Goal: Information Seeking & Learning: Learn about a topic

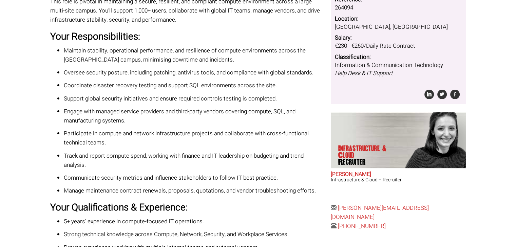
scroll to position [102, 0]
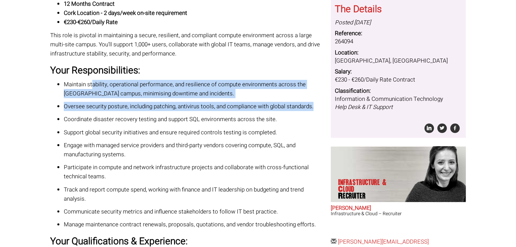
drag, startPoint x: 92, startPoint y: 84, endPoint x: 314, endPoint y: 106, distance: 222.8
click at [314, 106] on ul "Maintain stability, operational performance, and resilience of compute environm…" at bounding box center [187, 154] width 275 height 149
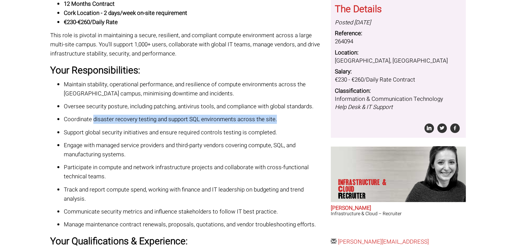
drag, startPoint x: 99, startPoint y: 126, endPoint x: 306, endPoint y: 117, distance: 207.3
click at [306, 117] on p "Coordinate disaster recovery testing and support SQL environments across the si…" at bounding box center [195, 119] width 262 height 9
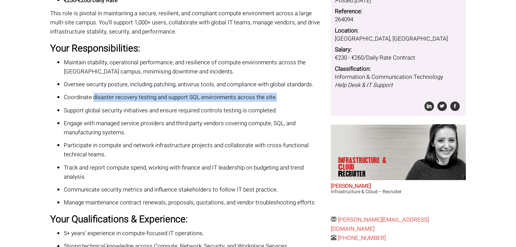
scroll to position [136, 0]
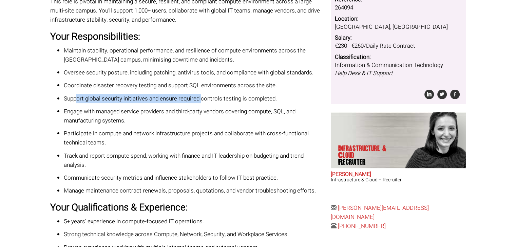
drag, startPoint x: 77, startPoint y: 101, endPoint x: 202, endPoint y: 99, distance: 125.4
click at [202, 99] on p "Support global security initiatives and ensure required controls testing is com…" at bounding box center [195, 98] width 262 height 9
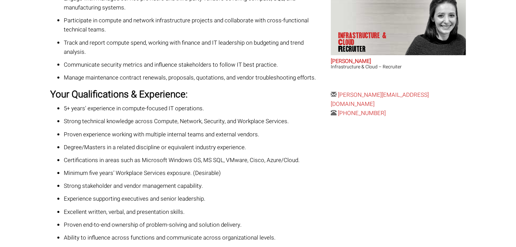
scroll to position [237, 0]
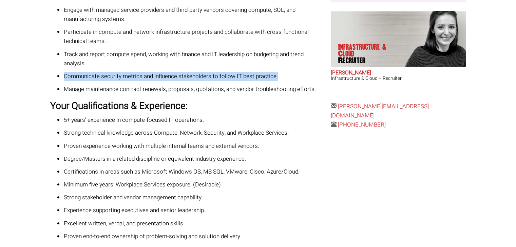
drag, startPoint x: 64, startPoint y: 76, endPoint x: 289, endPoint y: 78, distance: 225.4
click at [289, 78] on p "Communicate security metrics and influence stakeholders to follow IT best pract…" at bounding box center [195, 76] width 262 height 9
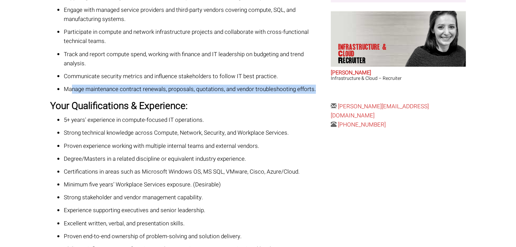
drag, startPoint x: 71, startPoint y: 88, endPoint x: 320, endPoint y: 88, distance: 248.8
click at [320, 88] on p "Manage maintenance contract renewals, proposals, quotations, and vendor trouble…" at bounding box center [195, 89] width 262 height 9
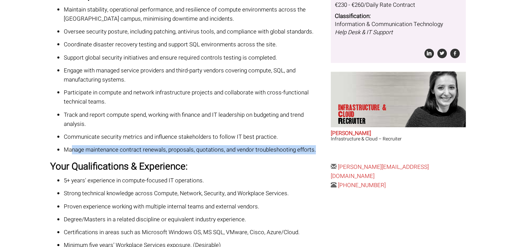
scroll to position [169, 0]
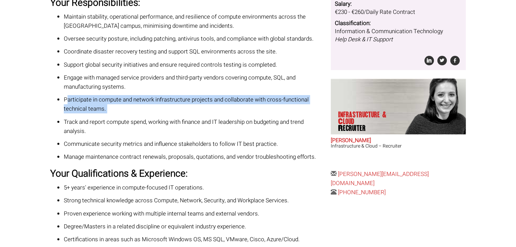
drag, startPoint x: 78, startPoint y: 100, endPoint x: 112, endPoint y: 116, distance: 37.5
click at [118, 114] on ul "Maintain stability, operational performance, and resilience of compute environm…" at bounding box center [187, 86] width 275 height 149
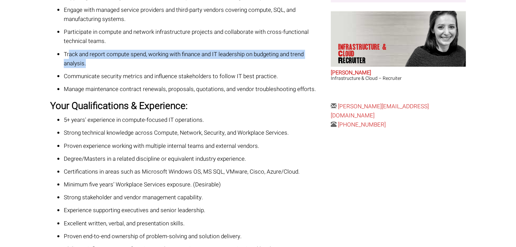
drag, startPoint x: 69, startPoint y: 56, endPoint x: 88, endPoint y: 68, distance: 22.7
click at [88, 68] on p "Track and report compute spend, working with finance and IT leadership on budge…" at bounding box center [195, 59] width 262 height 18
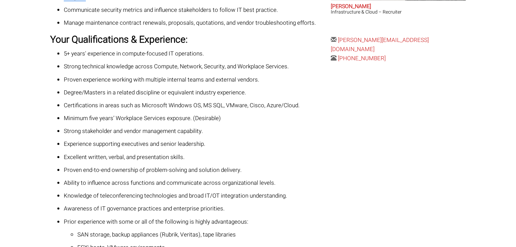
scroll to position [305, 0]
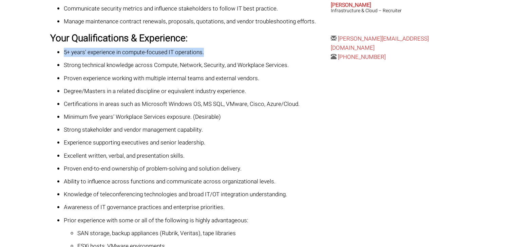
drag, startPoint x: 64, startPoint y: 52, endPoint x: 198, endPoint y: 58, distance: 134.4
click at [235, 49] on p "5+ years' experience in compute-focused IT operations." at bounding box center [195, 52] width 262 height 9
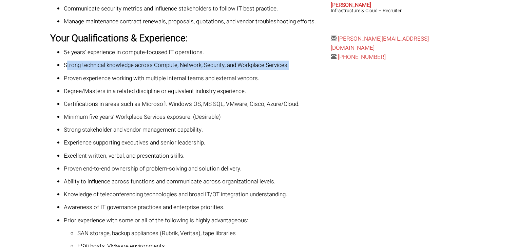
drag, startPoint x: 77, startPoint y: 62, endPoint x: 291, endPoint y: 64, distance: 213.9
click at [291, 64] on p "Strong technical knowledge across Compute, Network, Security, and Workplace Ser…" at bounding box center [195, 65] width 262 height 9
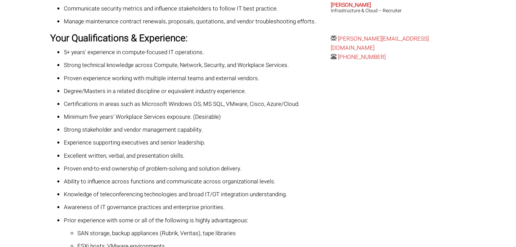
drag, startPoint x: 131, startPoint y: 78, endPoint x: 94, endPoint y: 77, distance: 36.3
click at [130, 78] on p "Proven experience working with multiple internal teams and external vendors." at bounding box center [195, 78] width 262 height 9
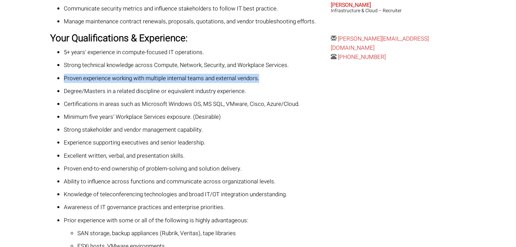
drag, startPoint x: 63, startPoint y: 78, endPoint x: 265, endPoint y: 75, distance: 202.1
click at [265, 75] on p "Proven experience working with multiple internal teams and external vendors." at bounding box center [195, 78] width 262 height 9
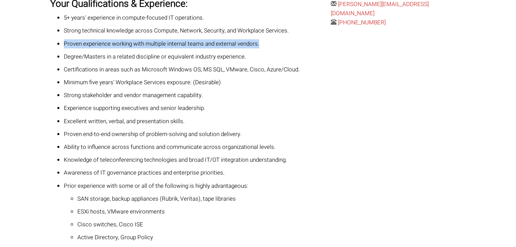
scroll to position [344, 0]
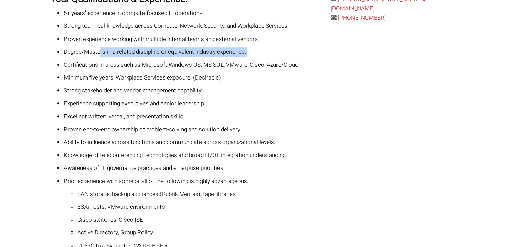
drag, startPoint x: 102, startPoint y: 54, endPoint x: 178, endPoint y: 67, distance: 77.4
click at [231, 56] on p "Degree/Masters in a related discipline or equivalent industry experience." at bounding box center [195, 51] width 262 height 9
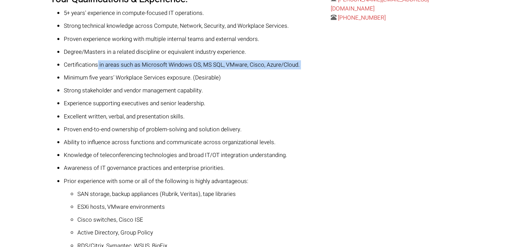
drag, startPoint x: 97, startPoint y: 65, endPoint x: 202, endPoint y: 70, distance: 105.2
click at [205, 70] on ul "5+ years' experience in compute-focused IT operations. Strong technical knowled…" at bounding box center [187, 155] width 275 height 294
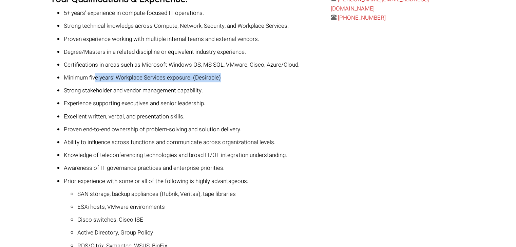
drag, startPoint x: 96, startPoint y: 80, endPoint x: 221, endPoint y: 76, distance: 125.5
click at [221, 76] on p "Minimum five years’ Workplace Services exposure. (Desirable)" at bounding box center [195, 77] width 262 height 9
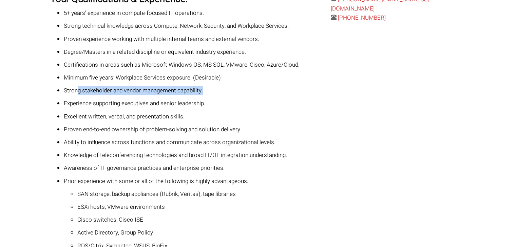
drag, startPoint x: 77, startPoint y: 93, endPoint x: 211, endPoint y: 88, distance: 134.3
click at [211, 88] on p "Strong stakeholder and vendor management capability." at bounding box center [195, 90] width 262 height 9
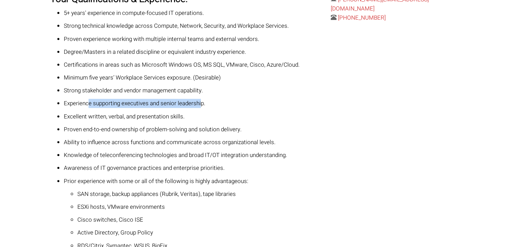
drag, startPoint x: 89, startPoint y: 103, endPoint x: 202, endPoint y: 104, distance: 112.6
click at [202, 104] on p "Experience supporting executives and senior leadership." at bounding box center [195, 103] width 262 height 9
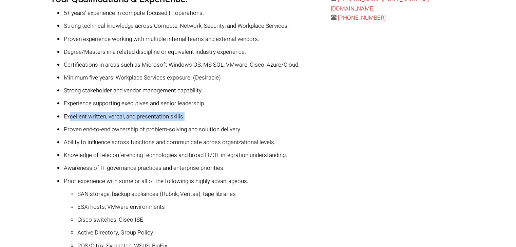
drag, startPoint x: 69, startPoint y: 117, endPoint x: 183, endPoint y: 119, distance: 113.9
click at [183, 119] on p "Excellent written, verbal, and presentation skills." at bounding box center [195, 116] width 262 height 9
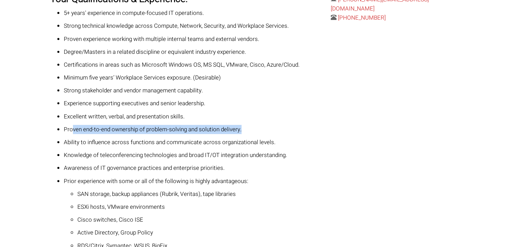
drag, startPoint x: 72, startPoint y: 132, endPoint x: 255, endPoint y: 125, distance: 183.5
click at [256, 125] on p "Proven end-to-end ownership of problem-solving and solution delivery." at bounding box center [195, 129] width 262 height 9
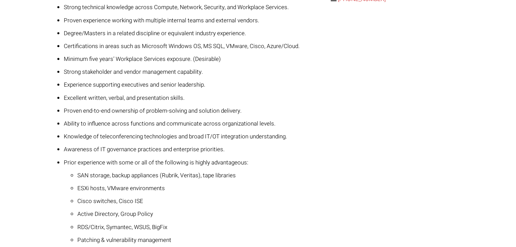
scroll to position [421, 0]
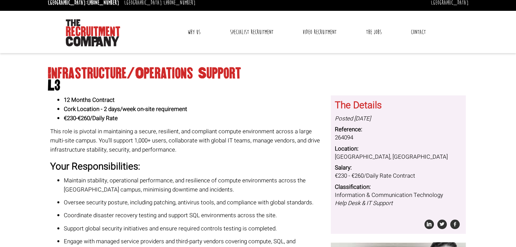
scroll to position [0, 0]
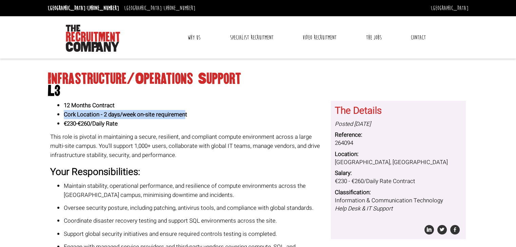
drag, startPoint x: 62, startPoint y: 112, endPoint x: 184, endPoint y: 114, distance: 122.7
click at [184, 114] on ul "12 Months Contract Cork Location - 2 days/week on-site requirement €230-€260/Da…" at bounding box center [187, 115] width 275 height 28
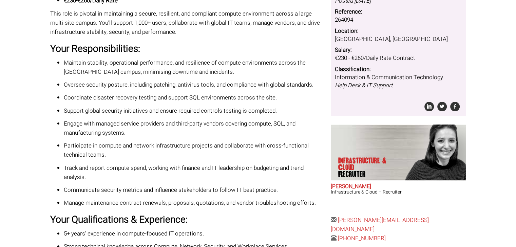
scroll to position [136, 0]
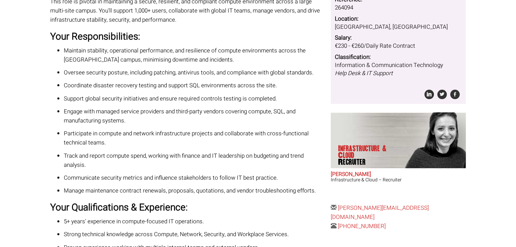
click at [156, 152] on p "Track and report compute spend, working with finance and IT leadership on budge…" at bounding box center [195, 161] width 262 height 18
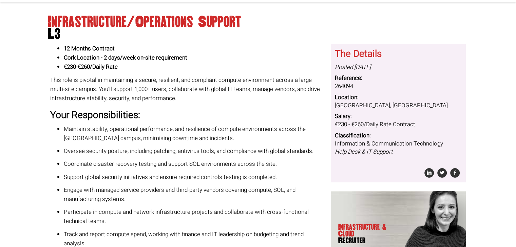
scroll to position [68, 0]
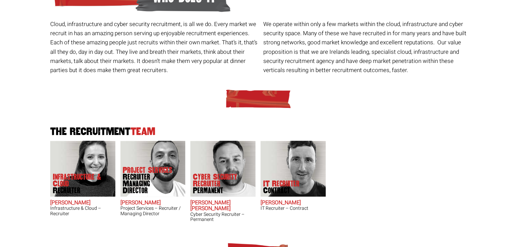
scroll to position [136, 0]
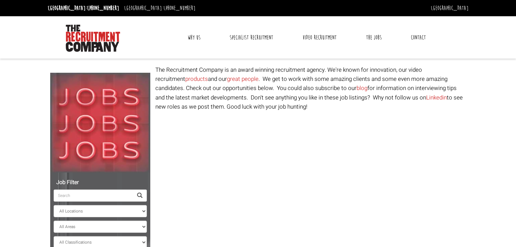
select select "[GEOGRAPHIC_DATA]"
